Goal: Find specific page/section: Find specific page/section

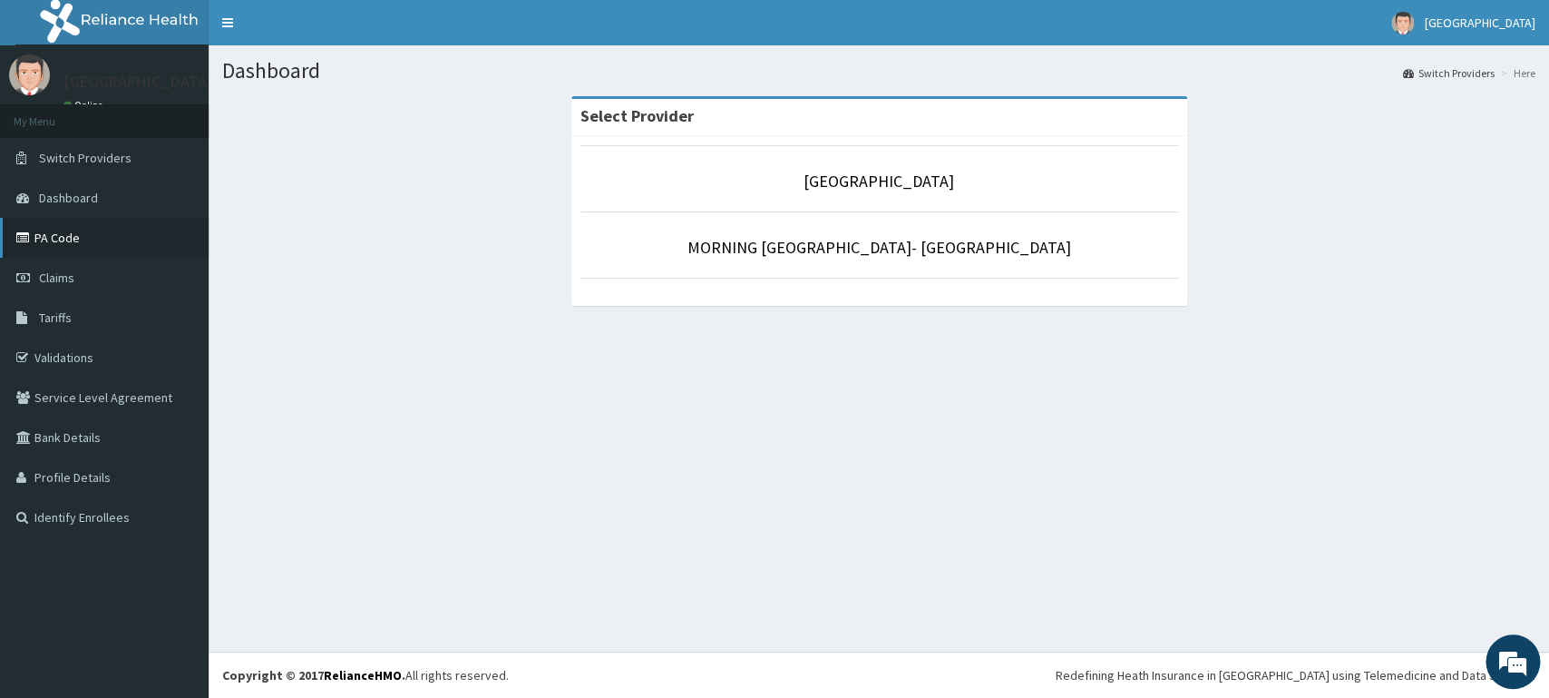
click at [73, 244] on link "PA Code" at bounding box center [104, 238] width 209 height 40
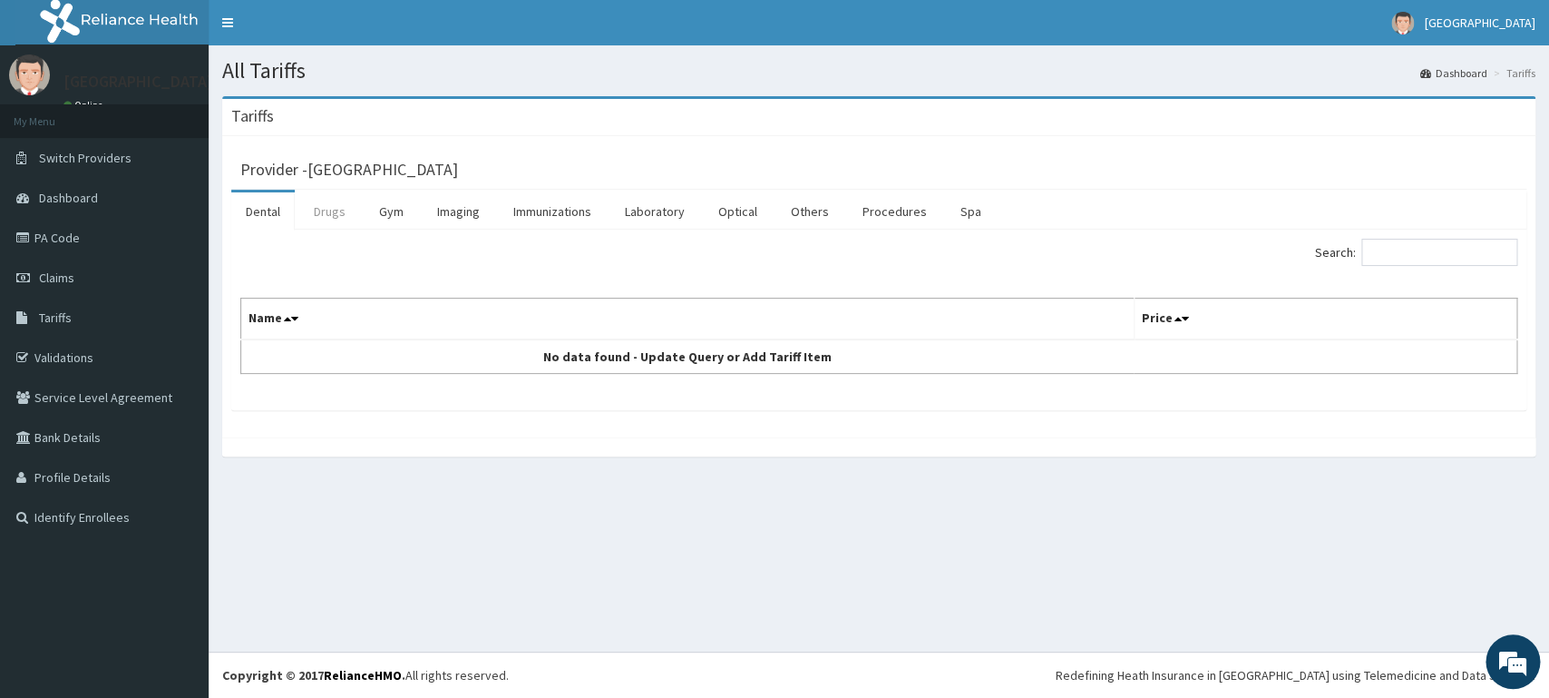
click at [344, 218] on link "Drugs" at bounding box center [329, 211] width 61 height 38
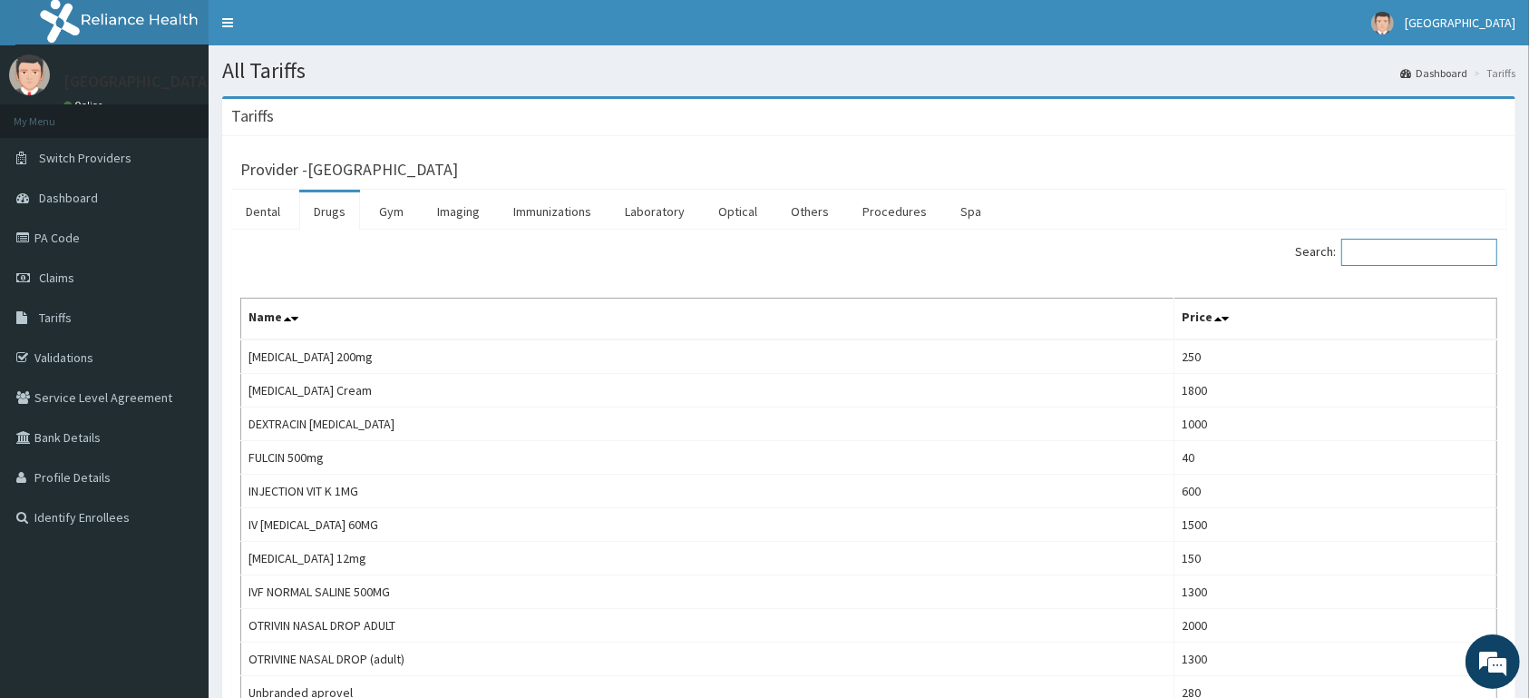
click at [1420, 255] on input "Search:" at bounding box center [1420, 252] width 156 height 27
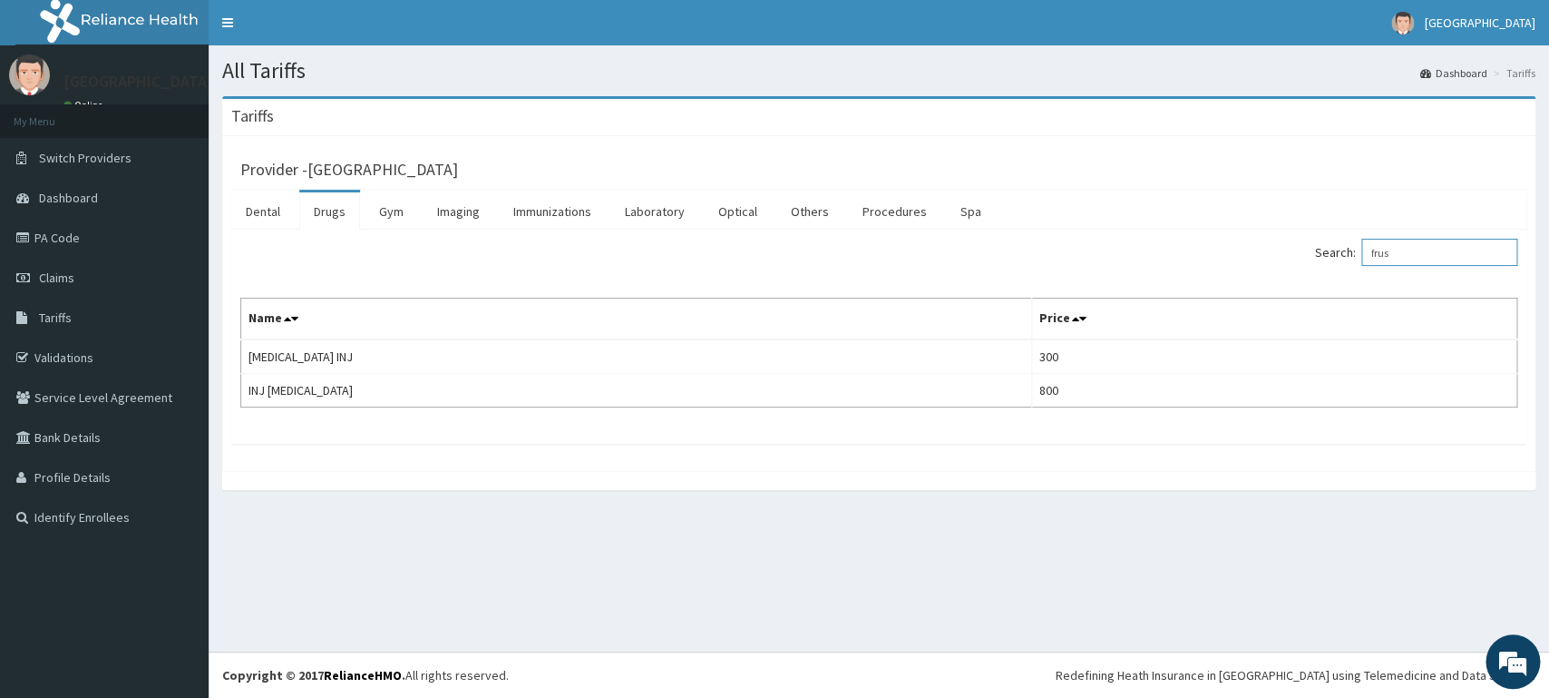
type input "frus"
click at [82, 240] on link "PA Code" at bounding box center [104, 238] width 209 height 40
